Goal: Task Accomplishment & Management: Use online tool/utility

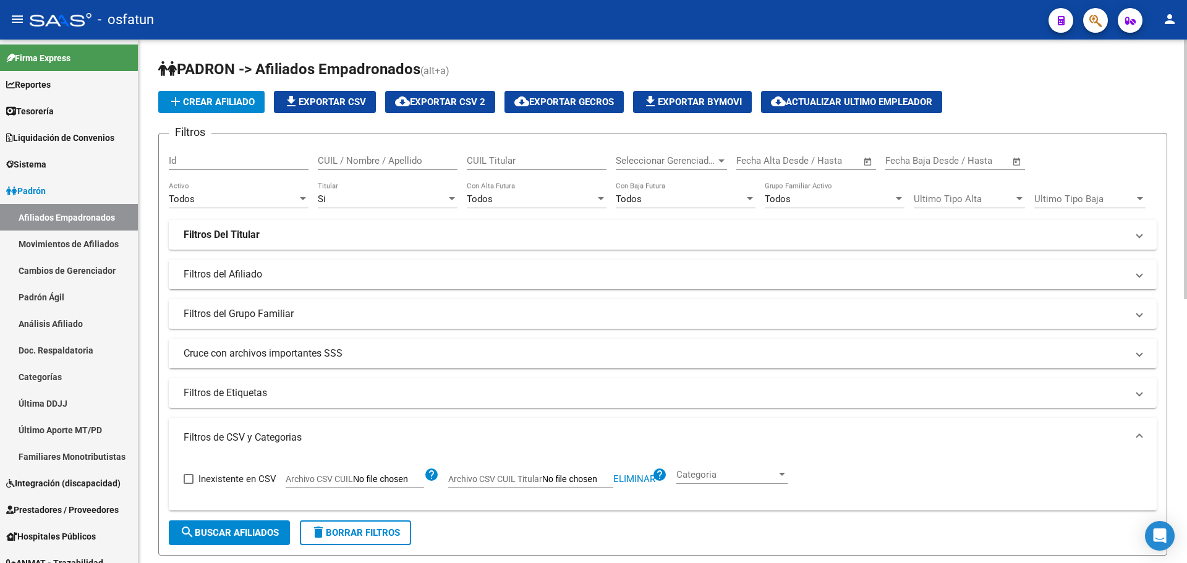
click at [817, 64] on h1 "PADRON -> Afiliados Empadronados (alt+a)" at bounding box center [662, 70] width 1009 height 22
click at [1082, 89] on app-list-header "PADRON -> Afiliados Empadronados (alt+a) add Crear Afiliado file_download Expor…" at bounding box center [662, 307] width 1009 height 496
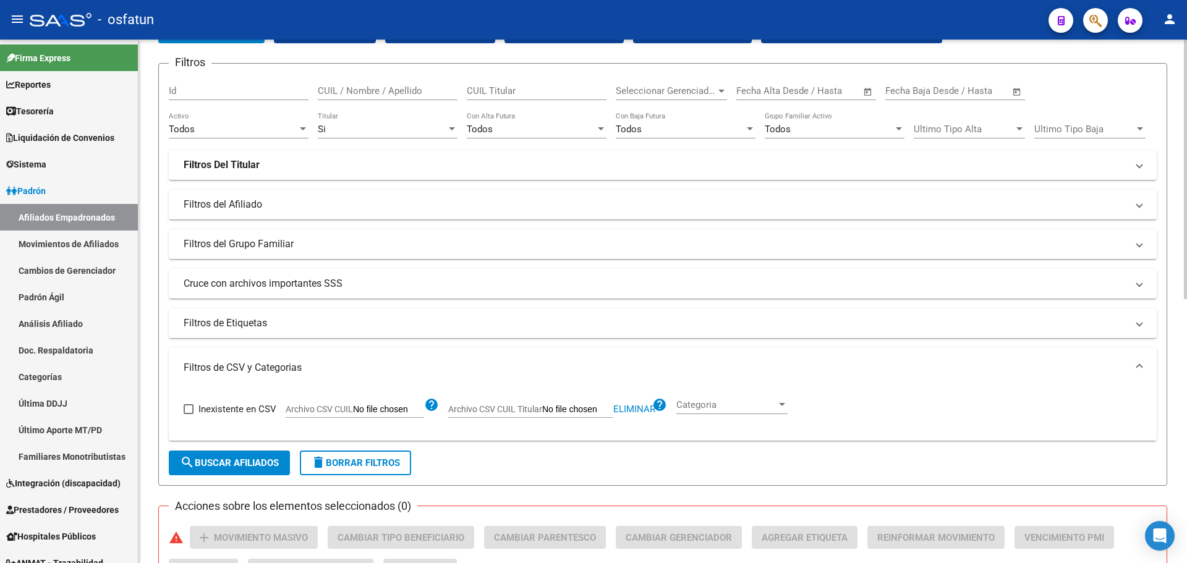
scroll to position [185, 0]
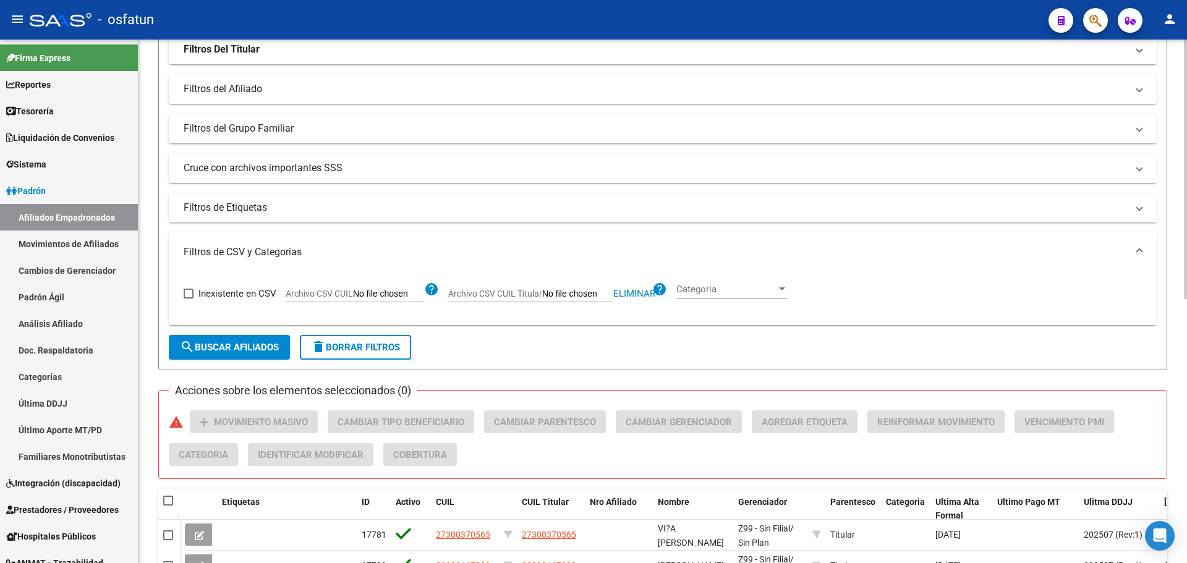
click at [625, 294] on span "Eliminar" at bounding box center [634, 293] width 42 height 11
click at [574, 299] on input "Archivo CSV CUIL Titular" at bounding box center [577, 294] width 71 height 11
type input "C:\fakepath\Filtro.csv"
click at [251, 347] on span "search Buscar Afiliados" at bounding box center [229, 347] width 99 height 11
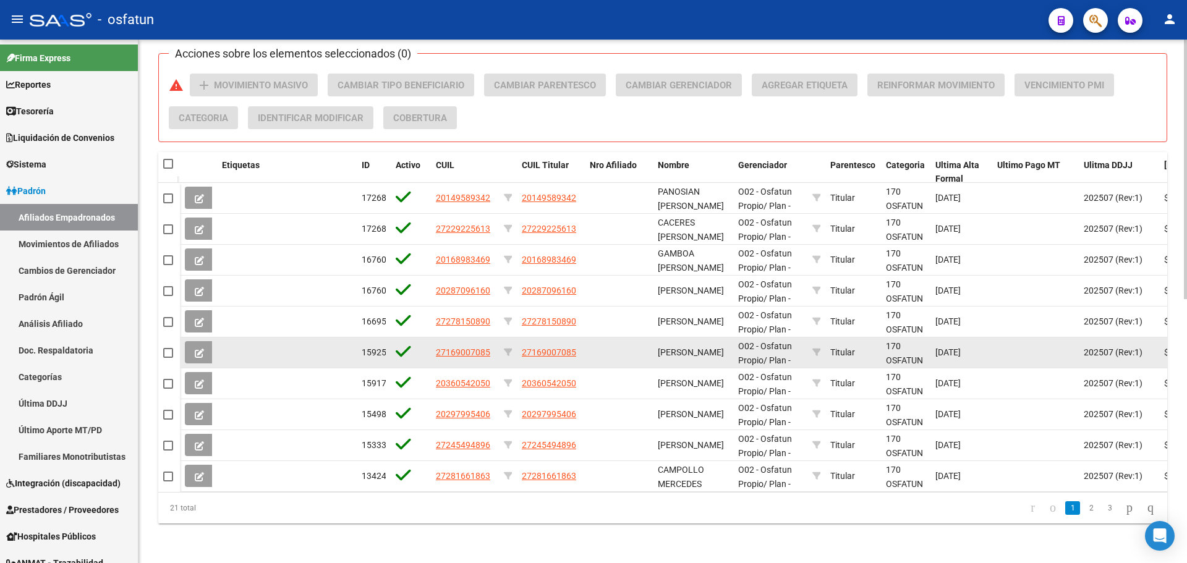
scroll to position [532, 0]
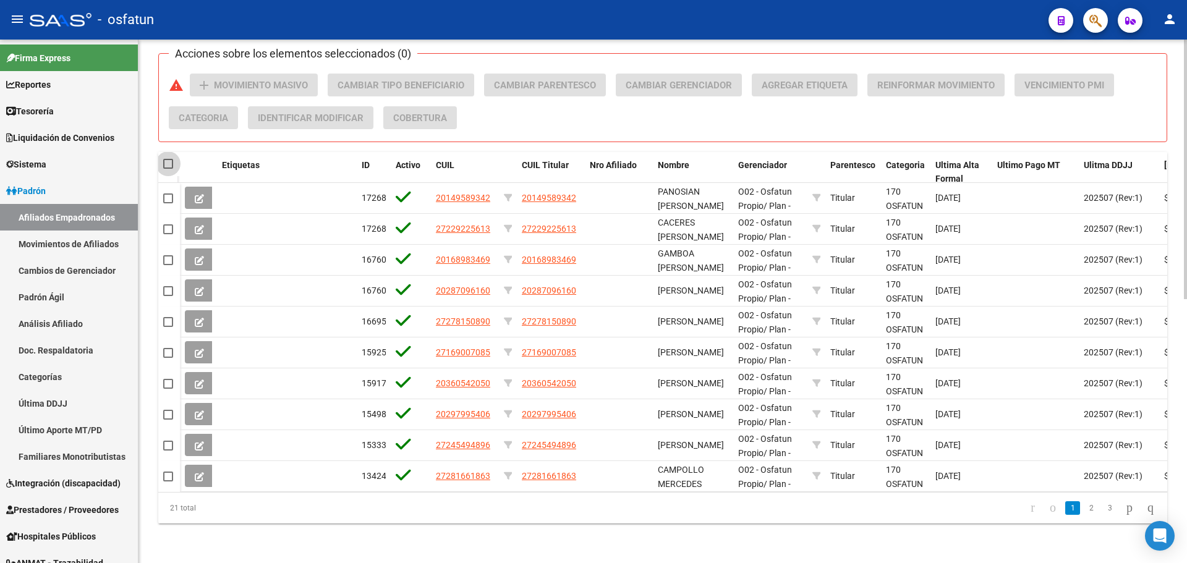
click at [165, 159] on span at bounding box center [168, 164] width 10 height 10
click at [167, 169] on input "checkbox" at bounding box center [167, 169] width 1 height 1
checkbox input "true"
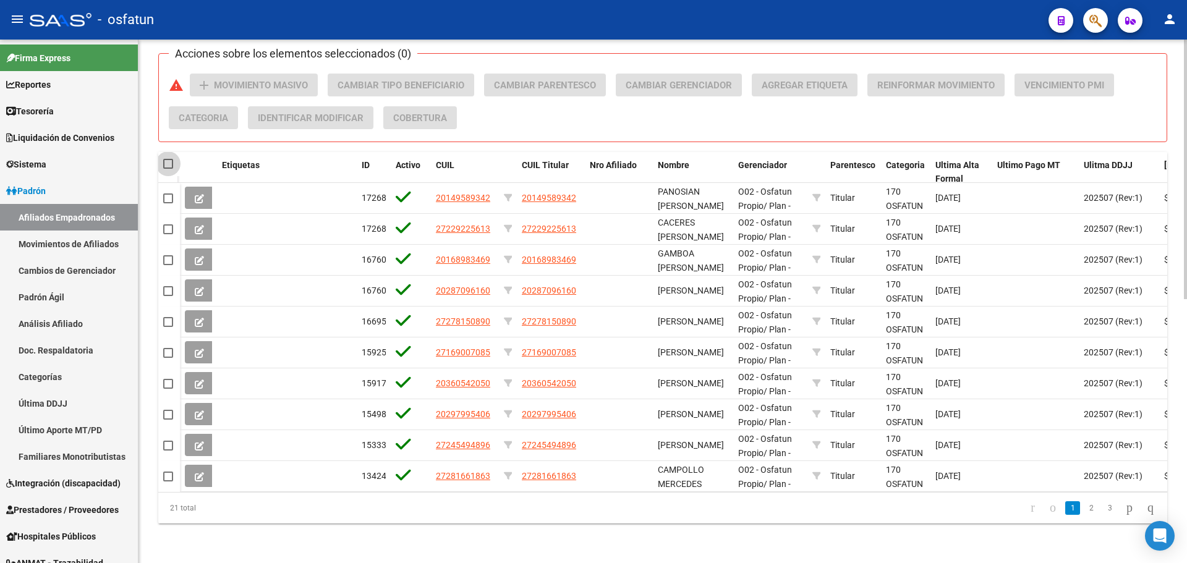
checkbox input "true"
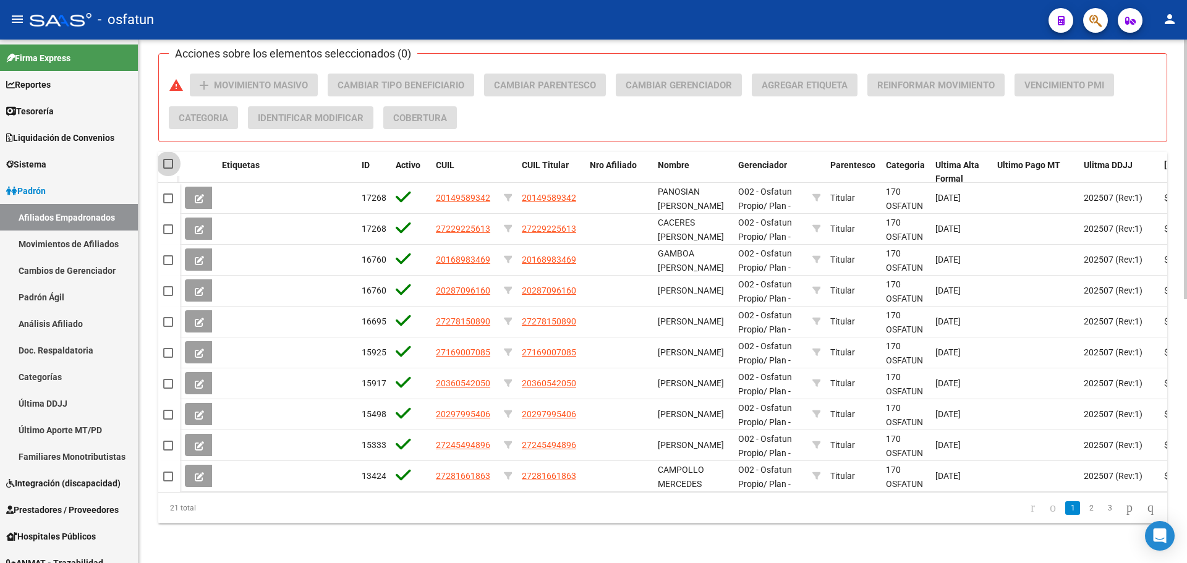
checkbox input "true"
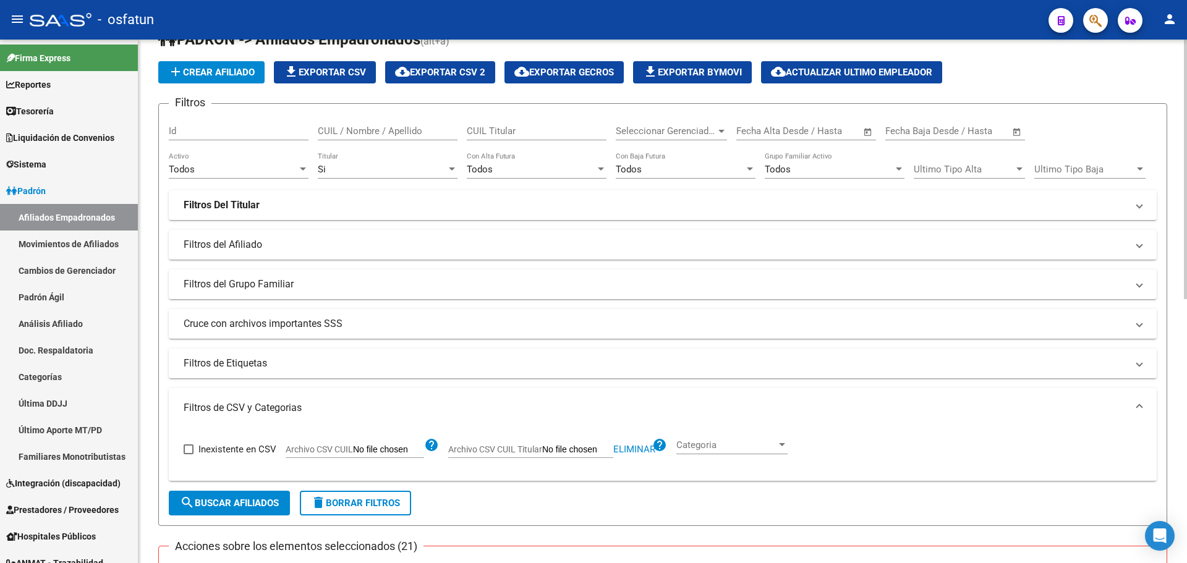
scroll to position [0, 0]
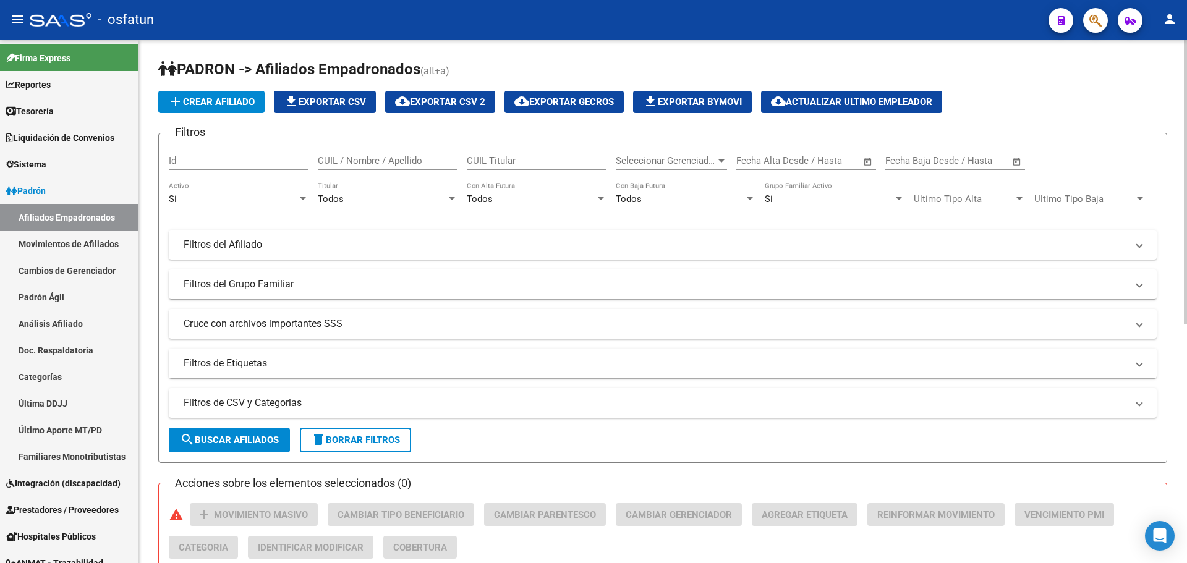
click at [266, 202] on div "Si" at bounding box center [233, 198] width 129 height 11
click at [269, 178] on span "Todos" at bounding box center [239, 172] width 140 height 28
click at [351, 201] on div "Todos" at bounding box center [382, 198] width 129 height 11
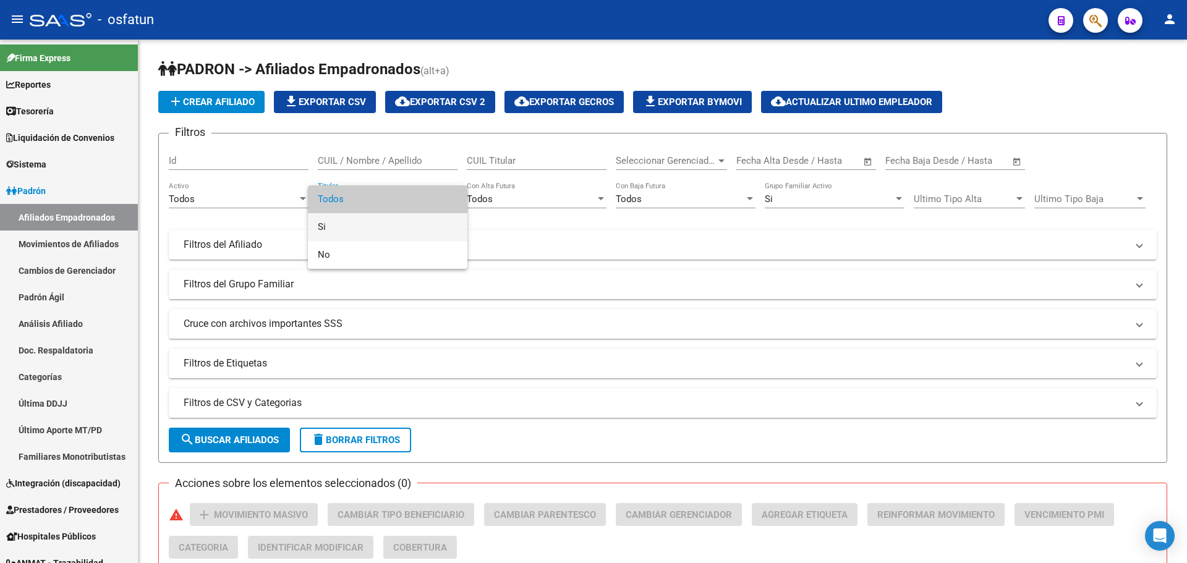
click at [353, 224] on span "Si" at bounding box center [388, 227] width 140 height 28
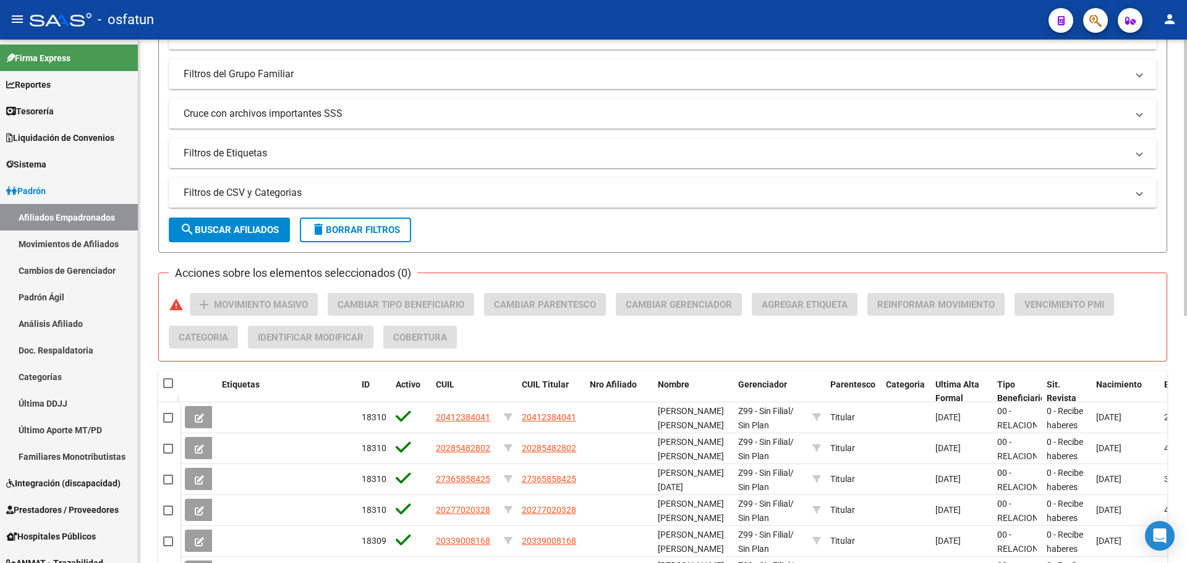
scroll to position [247, 0]
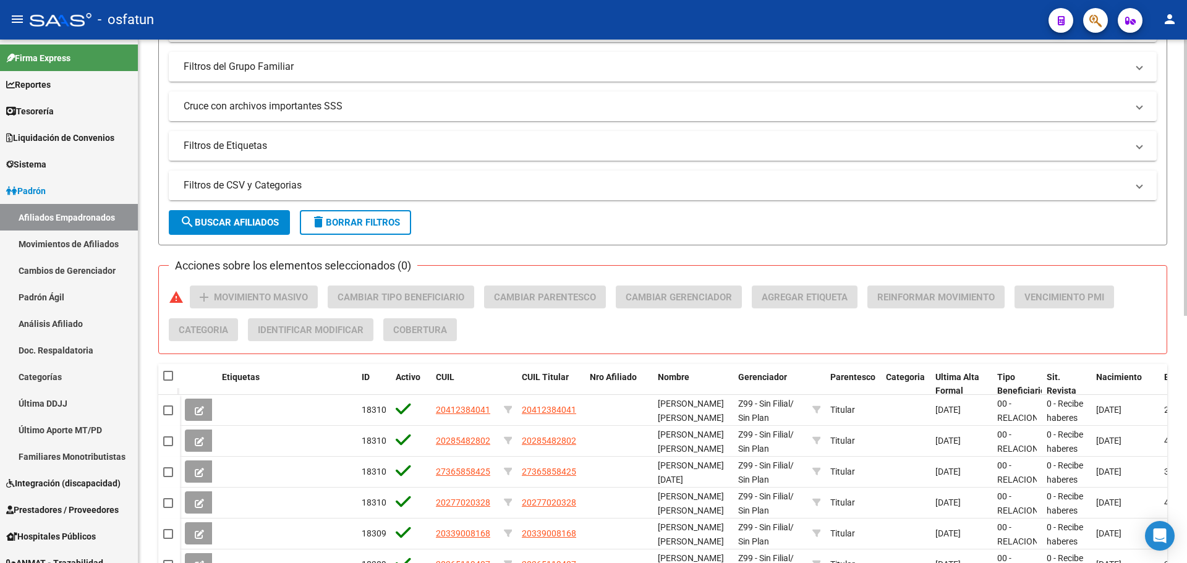
drag, startPoint x: 278, startPoint y: 187, endPoint x: 437, endPoint y: 203, distance: 159.7
click at [279, 187] on mat-panel-title "Filtros de CSV y Categorias" at bounding box center [655, 186] width 943 height 14
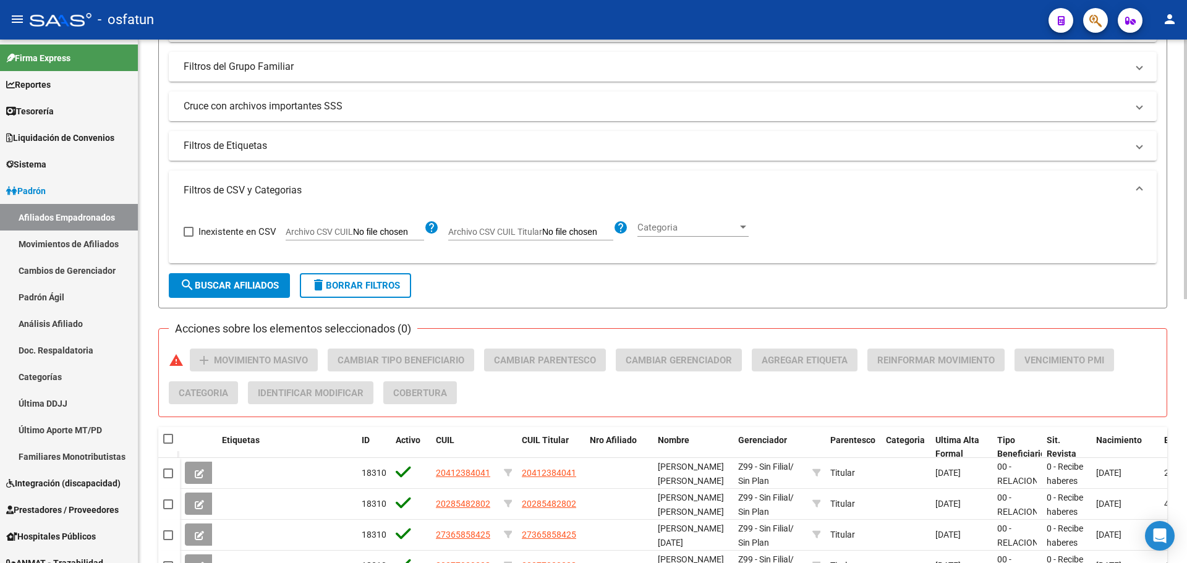
click at [579, 234] on input "Archivo CSV CUIL Titular" at bounding box center [577, 232] width 71 height 11
type input "C:\fakepath\Filtro.csv"
click at [269, 283] on span "search Buscar Afiliados" at bounding box center [229, 285] width 99 height 11
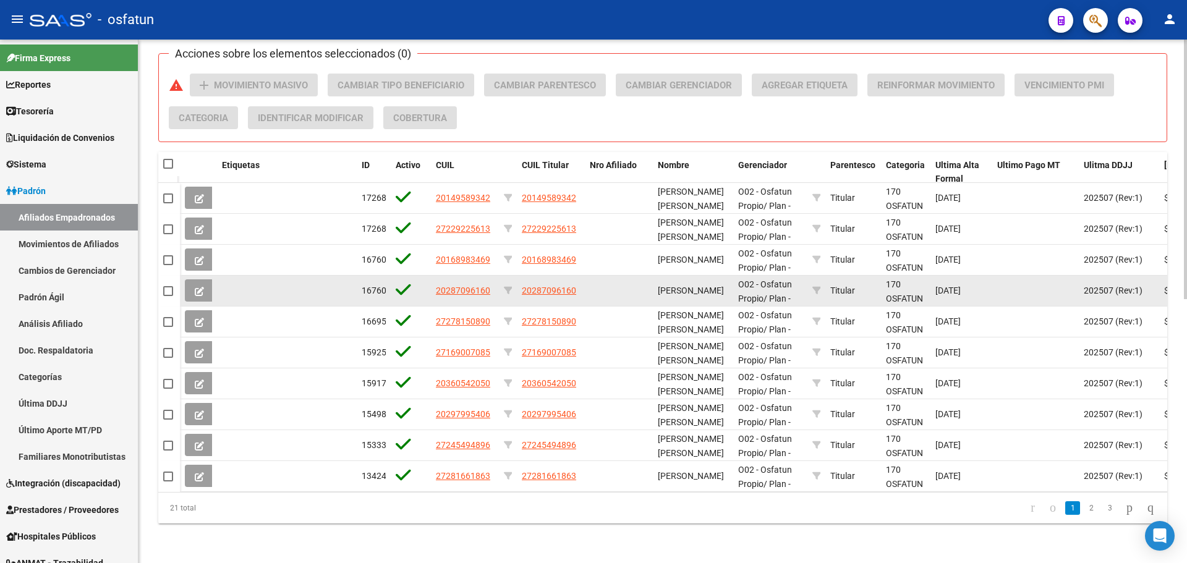
scroll to position [532, 0]
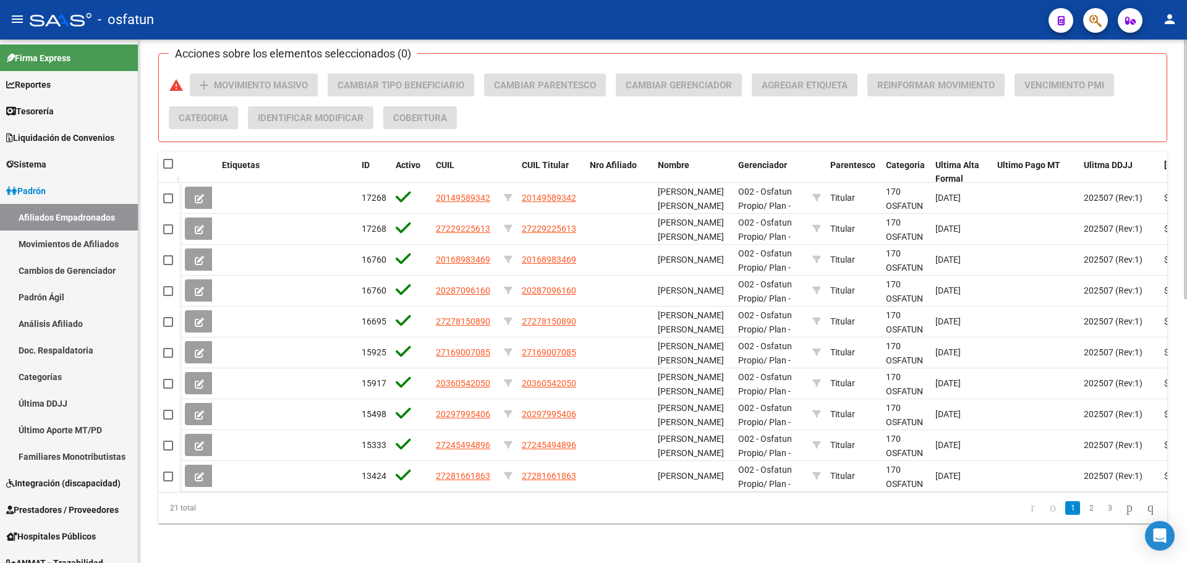
click at [166, 159] on span at bounding box center [168, 164] width 10 height 10
click at [167, 169] on input "checkbox" at bounding box center [167, 169] width 1 height 1
checkbox input "true"
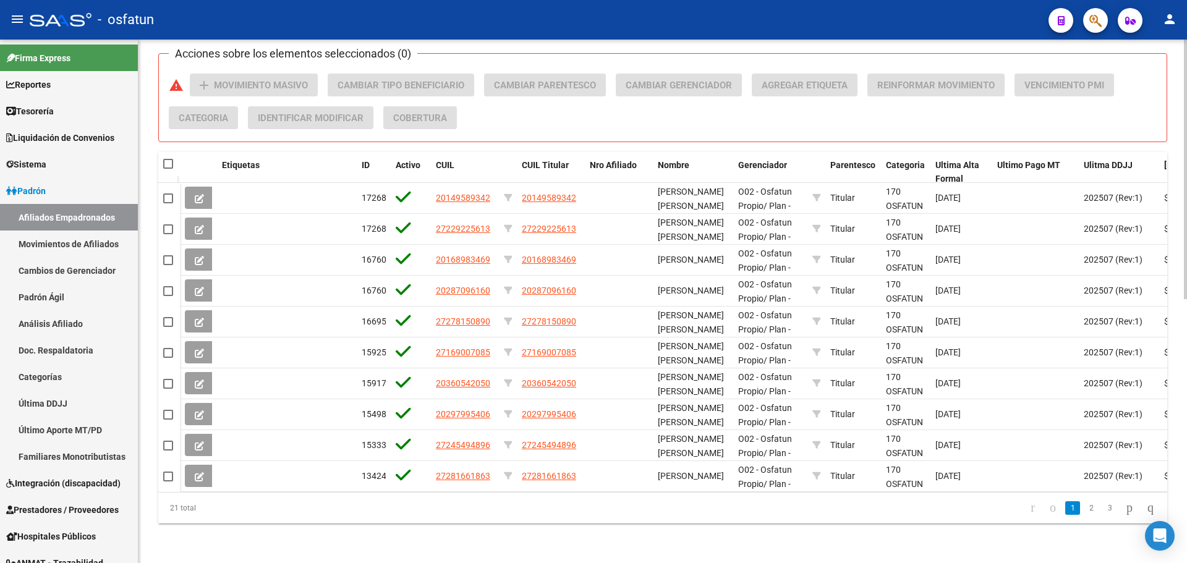
checkbox input "true"
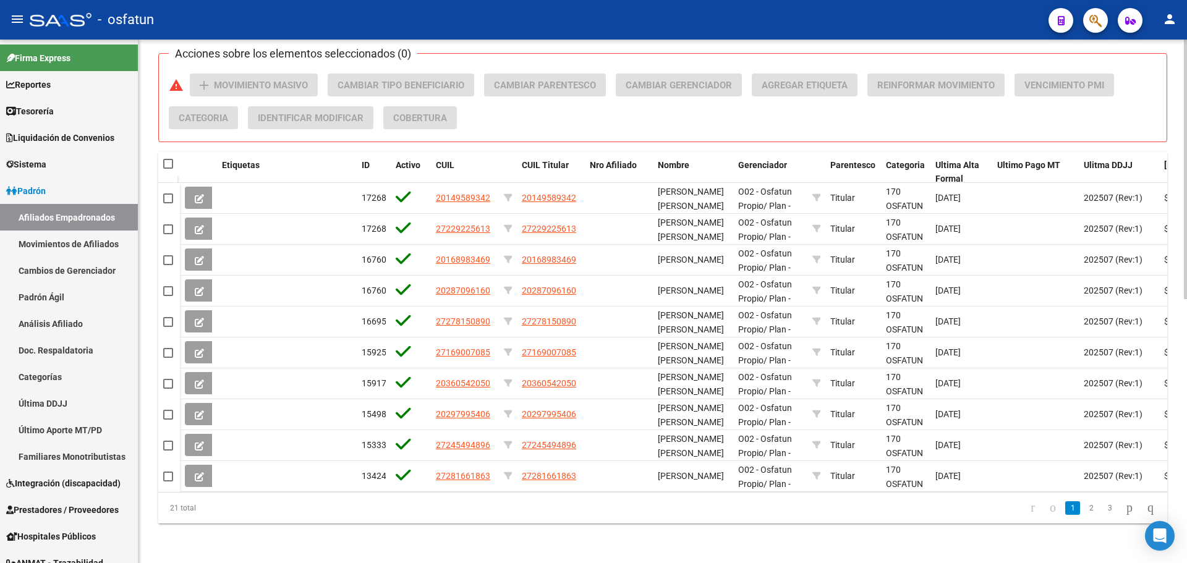
checkbox input "true"
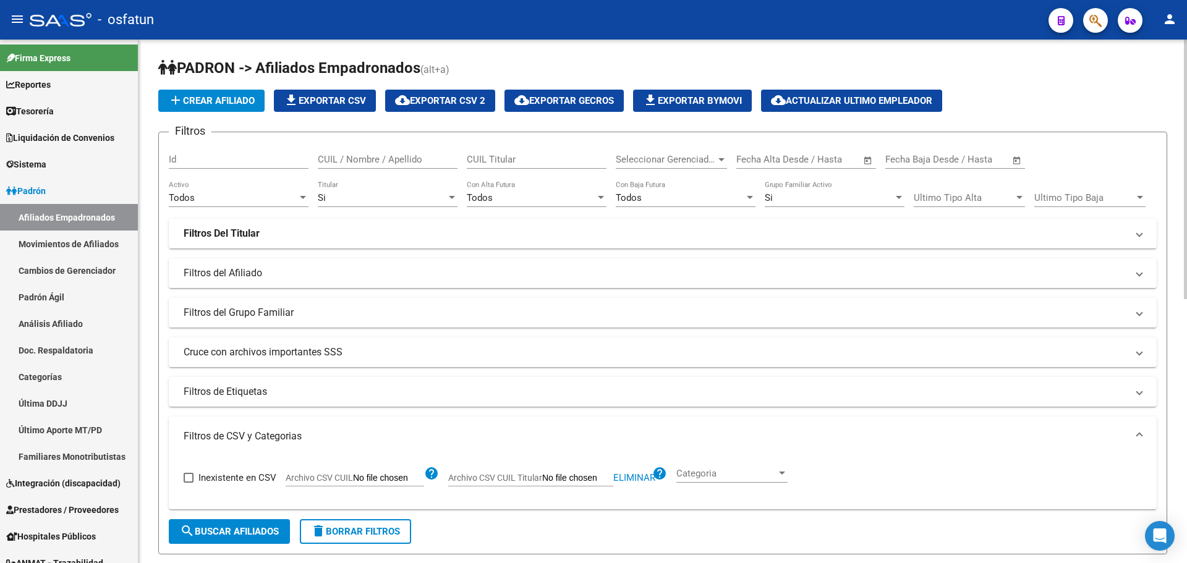
scroll to position [0, 0]
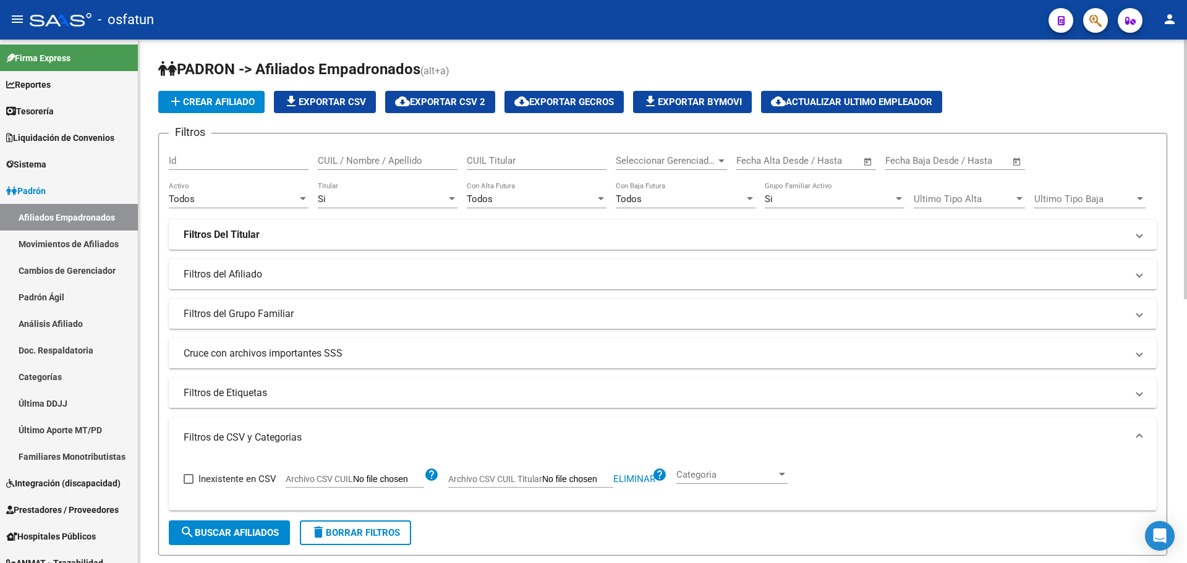
click at [451, 104] on span "cloud_download Exportar CSV 2" at bounding box center [440, 101] width 90 height 11
